Goal: Task Accomplishment & Management: Use online tool/utility

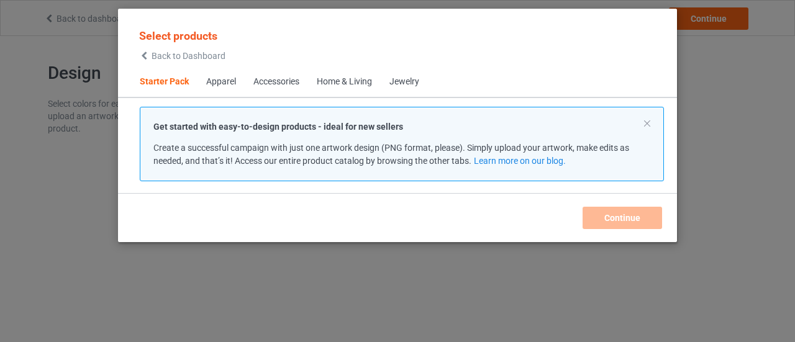
click at [184, 61] on span "Back to Dashboard" at bounding box center [188, 56] width 74 height 10
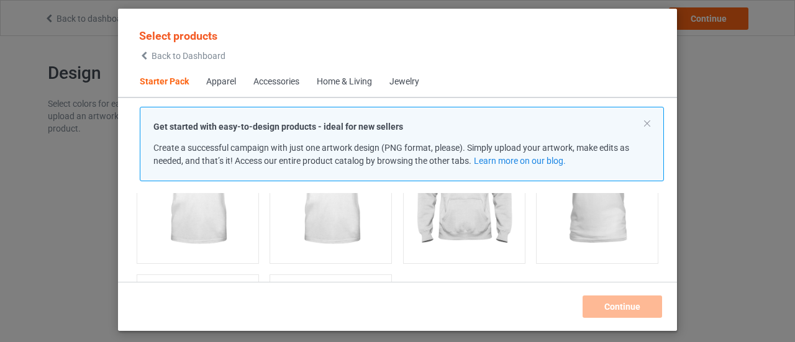
scroll to position [202, 0]
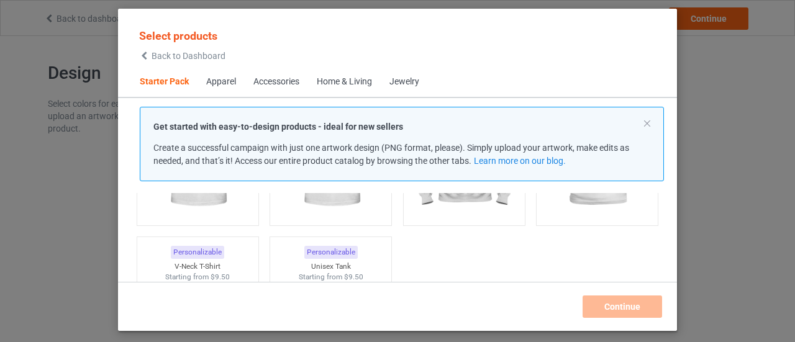
click at [207, 56] on span "Back to Dashboard" at bounding box center [188, 56] width 74 height 10
